Goal: Task Accomplishment & Management: Complete application form

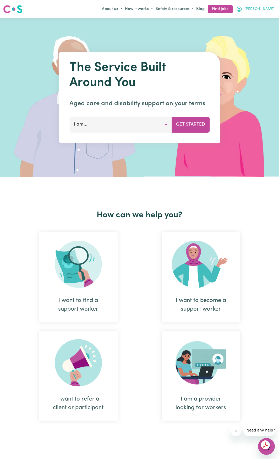
click at [267, 10] on span "[PERSON_NAME]" at bounding box center [259, 9] width 30 height 6
click at [254, 20] on link "My Account" at bounding box center [254, 19] width 41 height 10
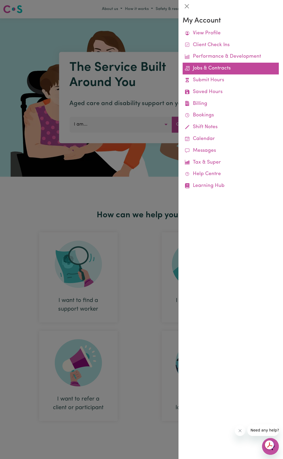
click at [228, 72] on link "Jobs & Contracts" at bounding box center [231, 69] width 96 height 12
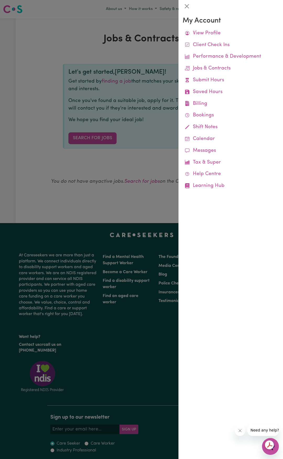
click at [126, 47] on div at bounding box center [141, 229] width 283 height 459
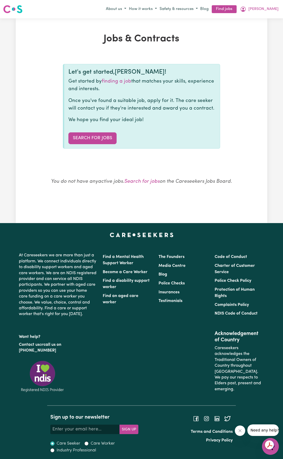
click at [21, 10] on img at bounding box center [12, 8] width 19 height 9
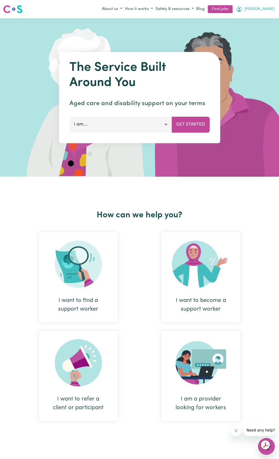
click at [242, 8] on icon "My Account" at bounding box center [239, 9] width 6 height 6
click at [251, 20] on link "My Account" at bounding box center [254, 19] width 41 height 10
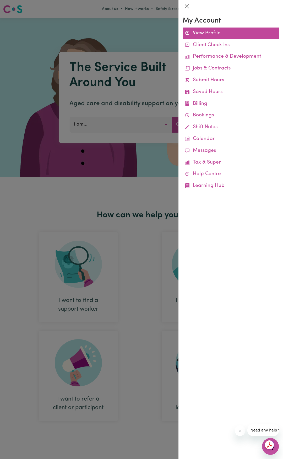
click at [199, 36] on link "View Profile" at bounding box center [231, 34] width 96 height 12
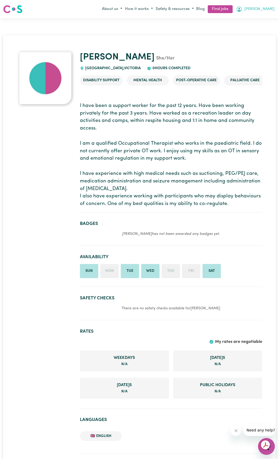
click at [242, 12] on icon "My Account" at bounding box center [239, 9] width 5 height 5
click at [255, 28] on link "My Dashboard" at bounding box center [254, 29] width 41 height 10
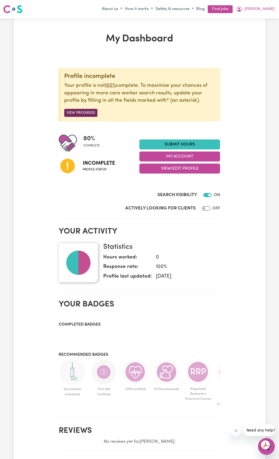
click at [80, 113] on button "View Progress" at bounding box center [80, 113] width 33 height 8
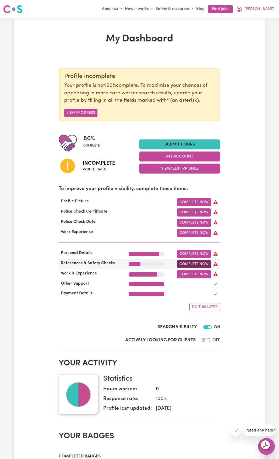
click at [185, 267] on link "Complete Now" at bounding box center [194, 264] width 34 height 8
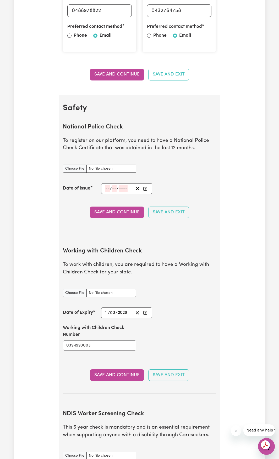
scroll to position [262, 0]
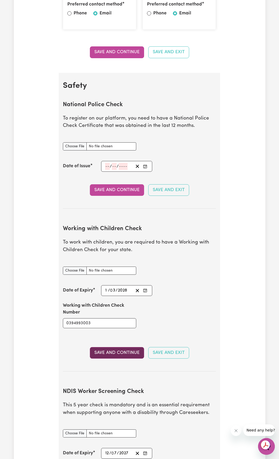
click at [127, 356] on button "Save and Continue" at bounding box center [117, 353] width 54 height 12
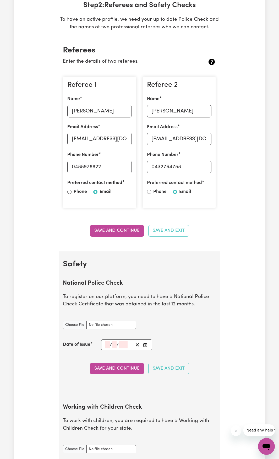
scroll to position [0, 0]
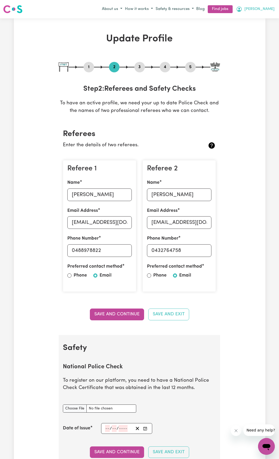
click at [242, 12] on icon "My Account" at bounding box center [239, 9] width 6 height 6
click at [258, 20] on link "My Account" at bounding box center [254, 19] width 41 height 10
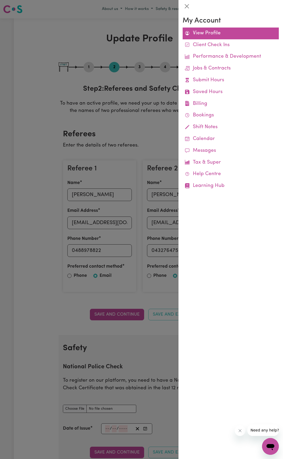
click at [210, 34] on link "View Profile" at bounding box center [231, 34] width 96 height 12
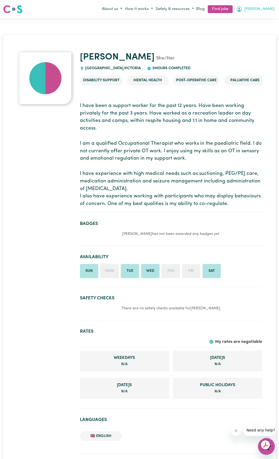
click at [267, 13] on button "[PERSON_NAME]" at bounding box center [255, 9] width 41 height 9
click at [262, 26] on link "My Dashboard" at bounding box center [254, 29] width 41 height 10
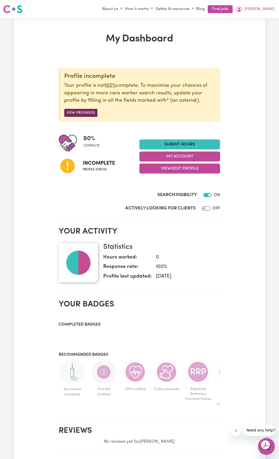
click at [75, 114] on button "View Progress" at bounding box center [80, 113] width 33 height 8
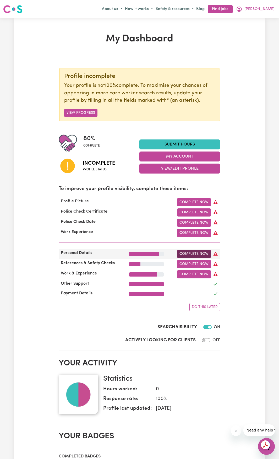
click at [185, 255] on link "Complete Now" at bounding box center [194, 254] width 34 height 8
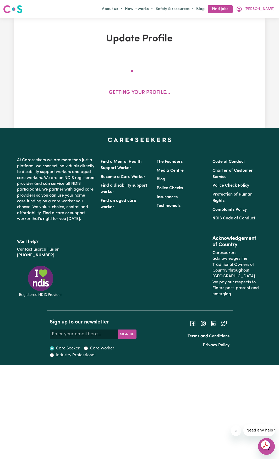
select select "[DEMOGRAPHIC_DATA]"
select select "[DEMOGRAPHIC_DATA] Citizen"
select select "Studying a healthcare related degree or qualification"
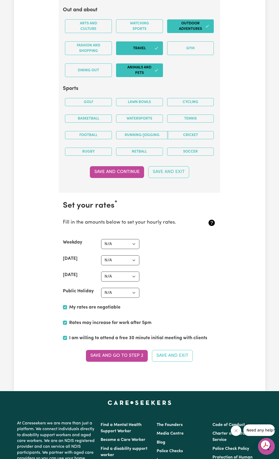
scroll to position [1074, 0]
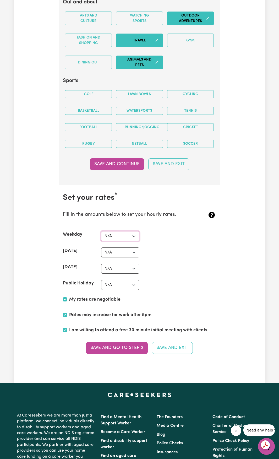
click at [129, 235] on select "N/A $37 $38 $39 $40 $41 $42 $43 $44 $45 $46 $47 $48 $49 $50 $51 $52 $53 $54 $55…" at bounding box center [120, 236] width 38 height 10
click at [217, 271] on section "Set your rates * Fill in the amounts below to set your hourly rates. Weekday N/…" at bounding box center [139, 277] width 161 height 184
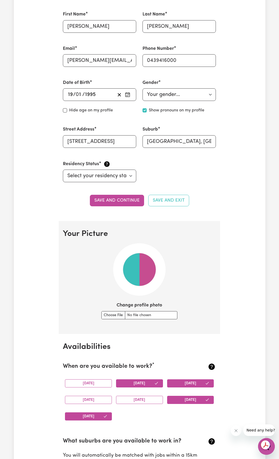
scroll to position [79, 0]
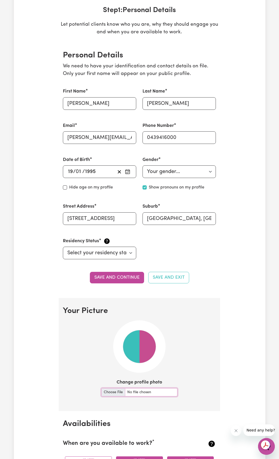
click at [116, 392] on input "Change profile photo" at bounding box center [139, 392] width 76 height 8
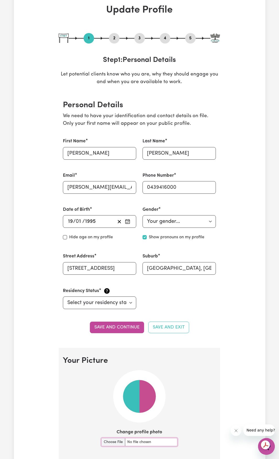
scroll to position [0, 0]
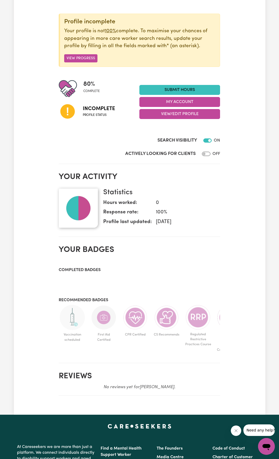
scroll to position [52, 0]
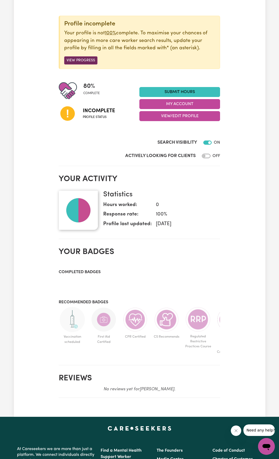
click at [75, 62] on button "View Progress" at bounding box center [80, 60] width 33 height 8
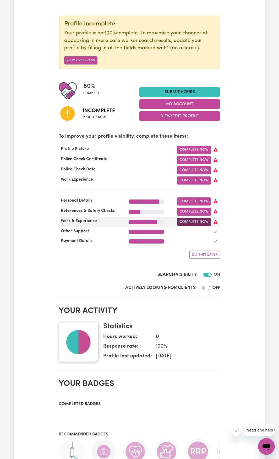
click at [192, 223] on link "Complete Now" at bounding box center [194, 222] width 34 height 8
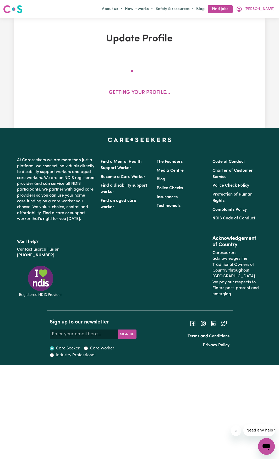
select select "Certificate III (Individual Support)"
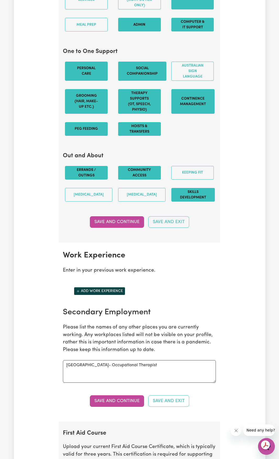
scroll to position [708, 0]
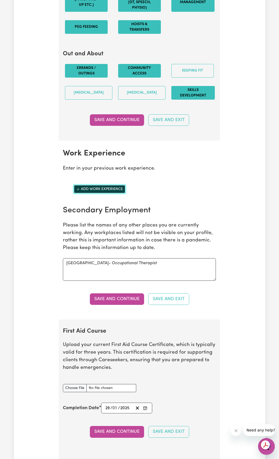
click at [111, 193] on button "Add work experience" at bounding box center [99, 189] width 51 height 8
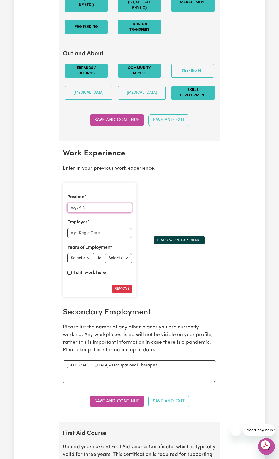
click at [110, 213] on input "Position" at bounding box center [99, 208] width 64 height 10
type input "Support Worker"
click at [113, 238] on input "Employer" at bounding box center [99, 233] width 64 height 10
type input "Interchange [GEOGRAPHIC_DATA]"
click at [85, 263] on select "Select start year [DATE] 1952 1953 1954 1955 1956 1957 1958 1959 1960 1961 1962…" at bounding box center [80, 258] width 27 height 10
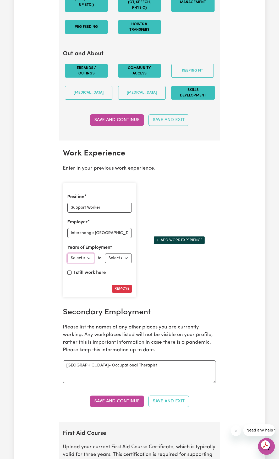
select select "2013"
click at [67, 263] on select "Select start year [DATE] 1952 1953 1954 1955 1956 1957 1958 1959 1960 1961 1962…" at bounding box center [80, 258] width 27 height 10
click at [126, 263] on select "Select end year [DATE] 1952 1953 1954 1955 1956 1957 1958 1959 1960 1961 1962 1…" at bounding box center [118, 258] width 27 height 10
click at [105, 263] on select "Select end year [DATE] 1952 1953 1954 1955 1956 1957 1958 1959 1960 1961 1962 1…" at bounding box center [118, 258] width 27 height 10
click at [126, 263] on select "Select end year [DATE] 1952 1953 1954 1955 1956 1957 1958 1959 1960 1961 1962 1…" at bounding box center [118, 258] width 27 height 10
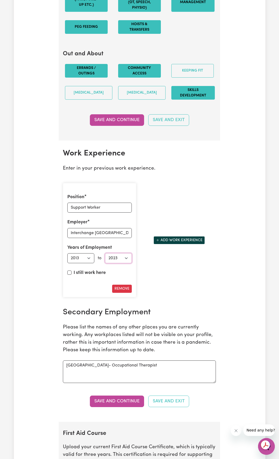
select select "2024"
click at [105, 263] on select "Select end year [DATE] 1952 1953 1954 1955 1956 1957 1958 1959 1960 1961 1962 1…" at bounding box center [118, 258] width 27 height 10
click at [166, 276] on div "Position Support Worker Employer Interchange Outer East Years of Employment Emp…" at bounding box center [139, 240] width 159 height 123
click at [178, 244] on button "Add work experience" at bounding box center [179, 240] width 51 height 8
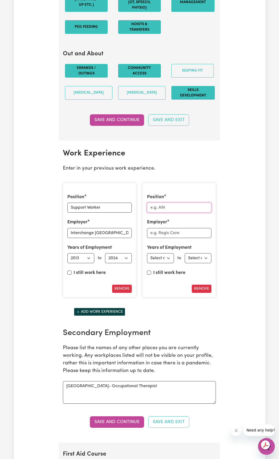
click at [184, 213] on input "Position" at bounding box center [179, 208] width 64 height 10
type input "Occupational Therapist"
click at [156, 238] on input "Employer" at bounding box center [179, 233] width 64 height 10
type input "Making Waves OT"
click at [161, 263] on select "Select start year [DATE] 1952 1953 1954 1955 1956 1957 1958 1959 1960 1961 1962…" at bounding box center [160, 258] width 27 height 10
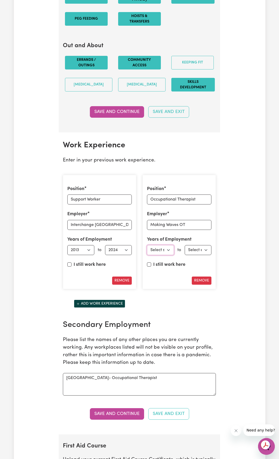
scroll to position [839, 0]
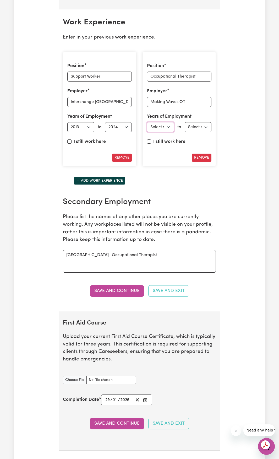
click at [161, 132] on select "Select start year [DATE] 1952 1953 1954 1955 1956 1957 1958 1959 1960 1961 1962…" at bounding box center [160, 127] width 27 height 10
select select "2024"
click at [147, 132] on select "Select start year [DATE] 1952 1953 1954 1955 1956 1957 1958 1959 1960 1961 1962…" at bounding box center [160, 127] width 27 height 10
click at [204, 132] on select "Select end year [DATE] 1952 1953 1954 1955 1956 1957 1958 1959 1960 1961 1962 1…" at bounding box center [198, 127] width 27 height 10
select select "2025"
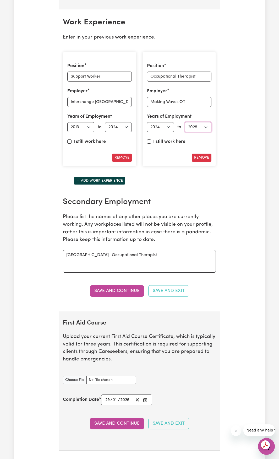
click at [185, 132] on select "Select end year [DATE] 1952 1953 1954 1955 1956 1957 1958 1959 1960 1961 1962 1…" at bounding box center [198, 127] width 27 height 10
click at [220, 203] on section "Work Experience Enter in your previous work experience. Position Support Worker…" at bounding box center [139, 160] width 161 height 302
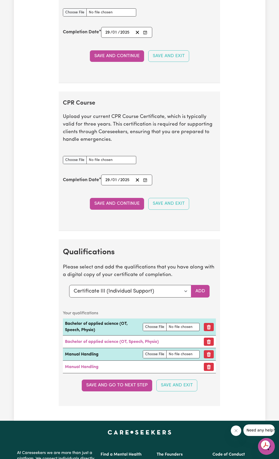
scroll to position [1205, 0]
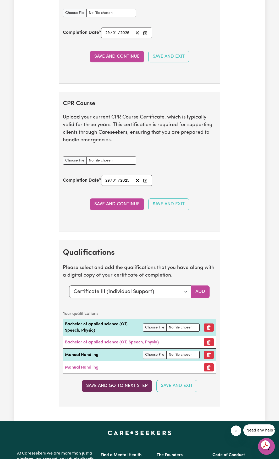
click at [110, 392] on button "Save and go to next step" at bounding box center [117, 386] width 70 height 12
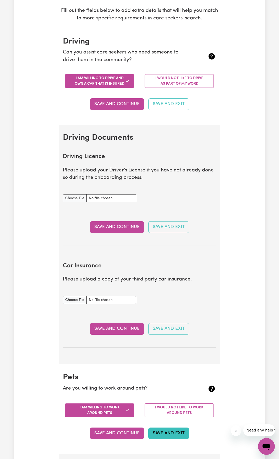
scroll to position [262, 0]
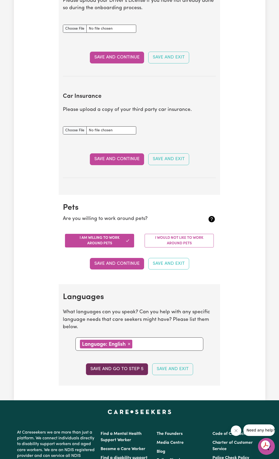
click at [127, 370] on button "Save and go to step 5" at bounding box center [117, 369] width 62 height 12
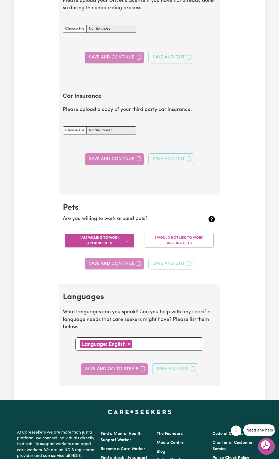
select select "I am providing services by being employed by an organisation"
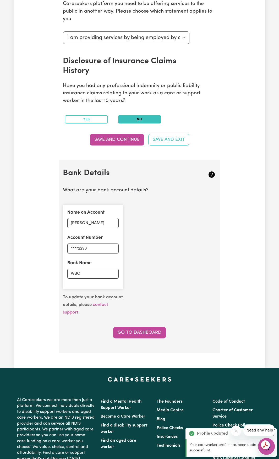
scroll to position [236, 0]
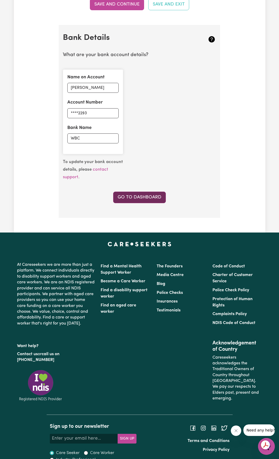
click at [151, 200] on link "Go to Dashboard" at bounding box center [139, 198] width 53 height 12
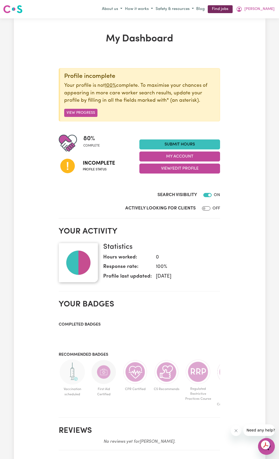
click at [233, 6] on link "Find jobs" at bounding box center [220, 9] width 25 height 8
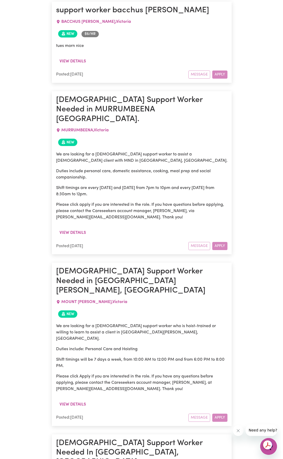
scroll to position [288, 0]
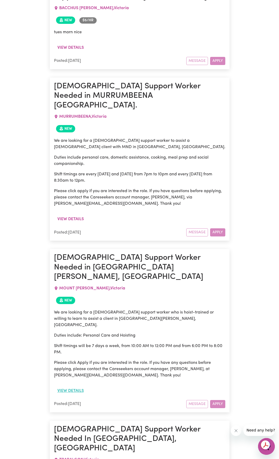
click at [75, 386] on button "View details" at bounding box center [70, 391] width 33 height 10
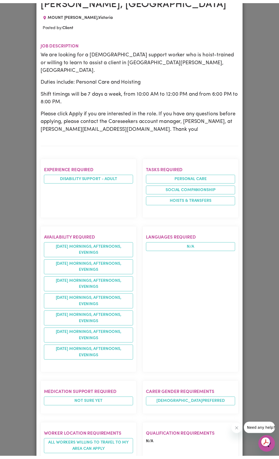
scroll to position [0, 0]
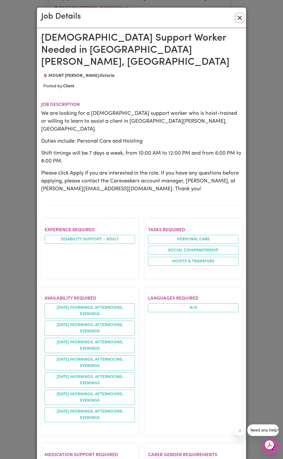
click at [239, 17] on button "Close" at bounding box center [240, 18] width 8 height 8
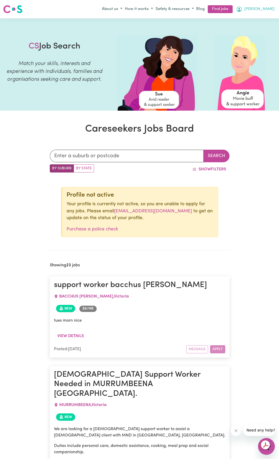
click at [268, 9] on span "[PERSON_NAME]" at bounding box center [259, 9] width 30 height 6
click at [261, 20] on link "My Account" at bounding box center [254, 19] width 41 height 10
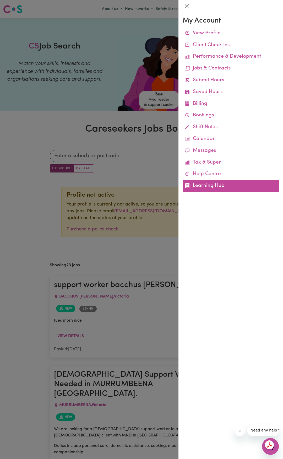
click at [213, 184] on link "Learning Hub" at bounding box center [231, 186] width 96 height 12
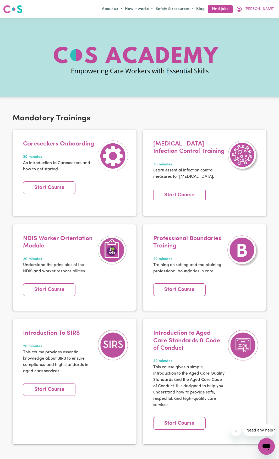
click at [17, 7] on img at bounding box center [12, 8] width 19 height 9
